Goal: Unclear

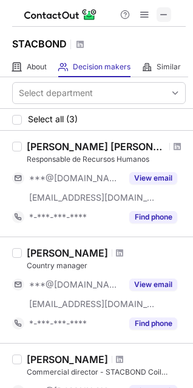
click at [168, 12] on span at bounding box center [164, 15] width 10 height 10
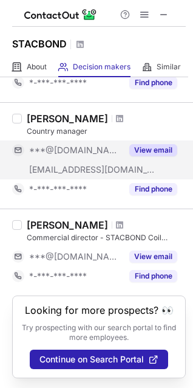
scroll to position [146, 0]
